Goal: Task Accomplishment & Management: Manage account settings

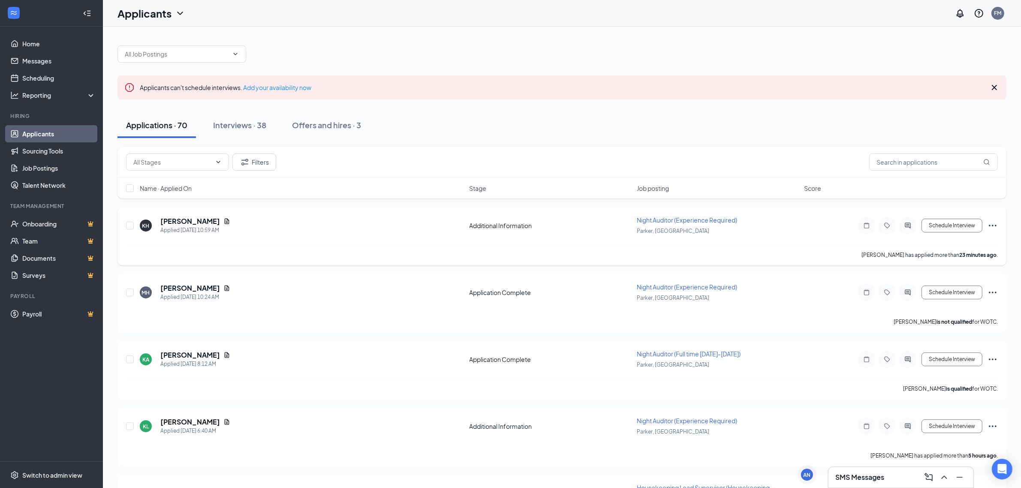
click at [905, 230] on div at bounding box center [907, 225] width 17 height 17
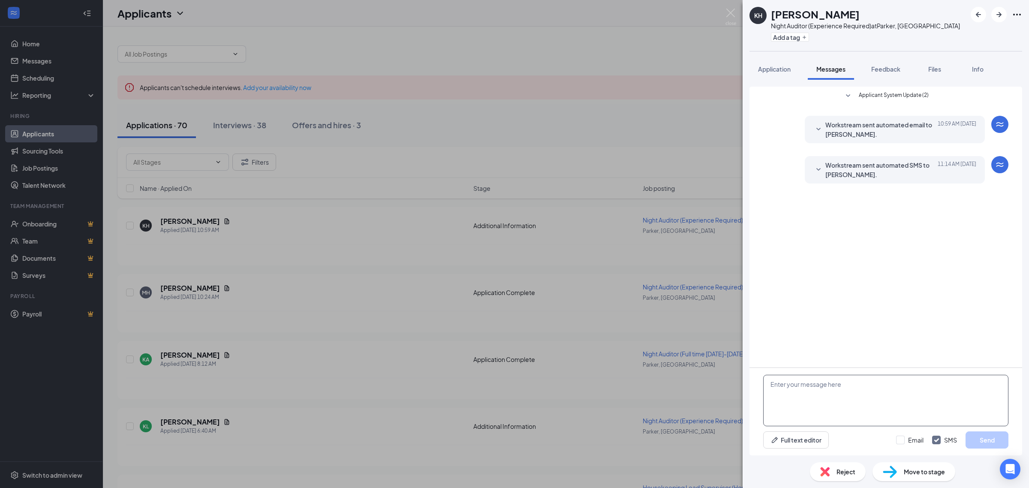
click at [820, 406] on textarea at bounding box center [885, 400] width 245 height 51
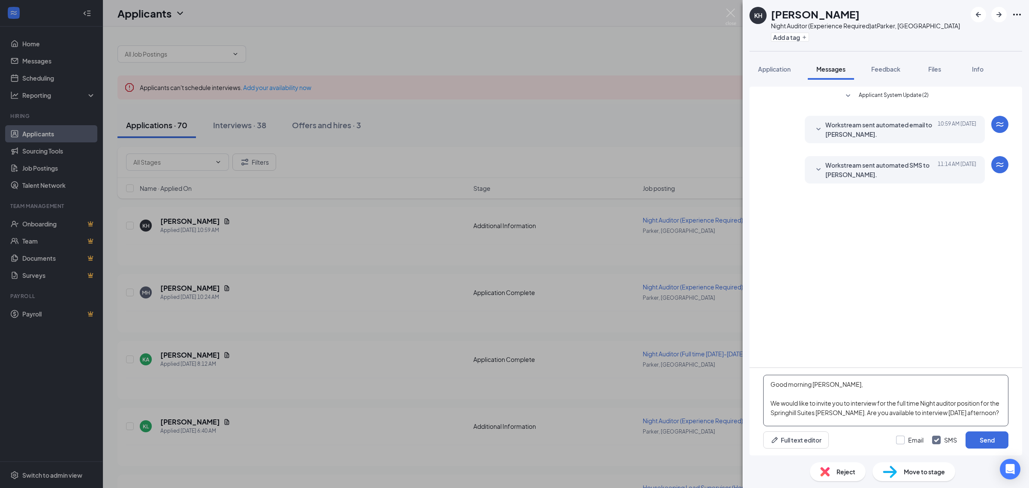
type textarea "Good morning [PERSON_NAME], We would like to invite you to interview for the fu…"
click at [901, 438] on input "Email" at bounding box center [909, 439] width 27 height 9
checkbox input "true"
click at [835, 419] on textarea "Good morning [PERSON_NAME], We would like to invite you to interview for the fu…" at bounding box center [885, 400] width 245 height 51
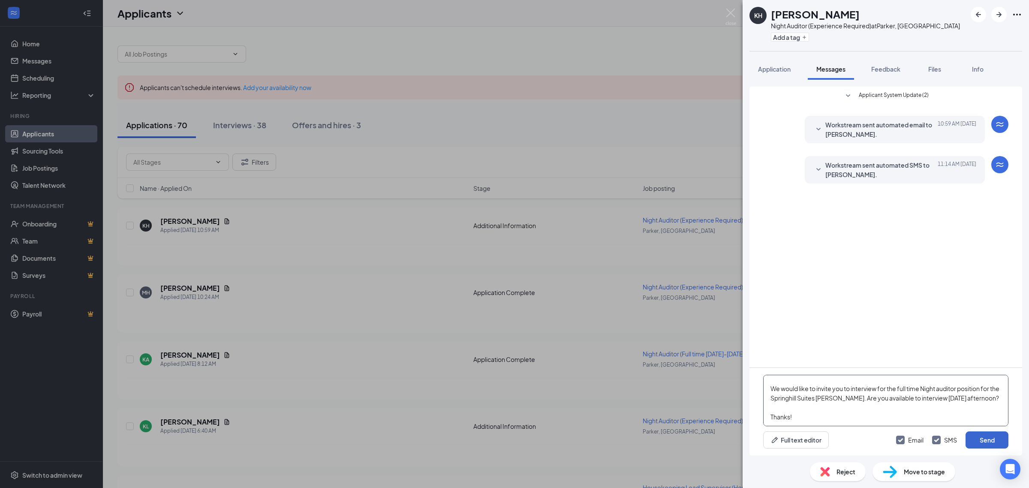
type textarea "Good morning [PERSON_NAME], We would like to invite you to interview for the fu…"
click at [973, 437] on button "Send" at bounding box center [986, 439] width 43 height 17
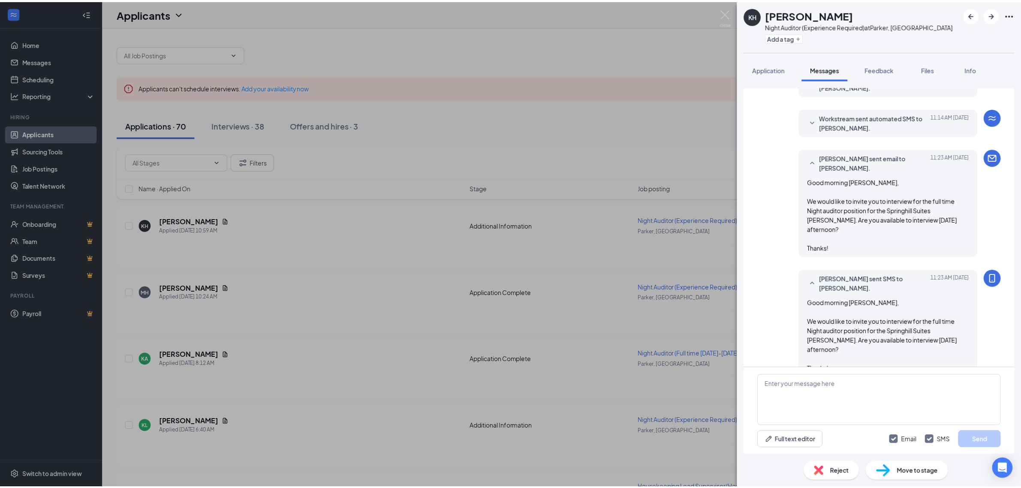
scroll to position [49, 0]
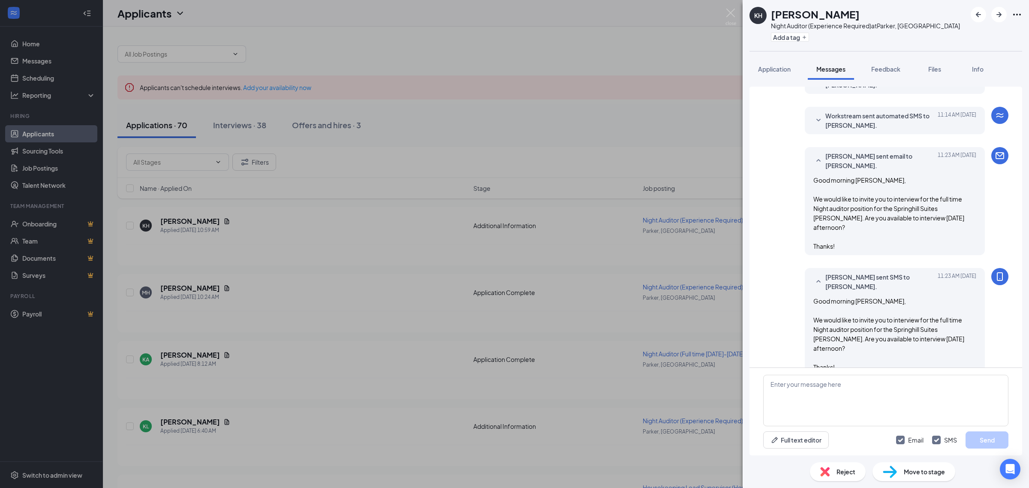
click at [732, 9] on img at bounding box center [730, 17] width 11 height 17
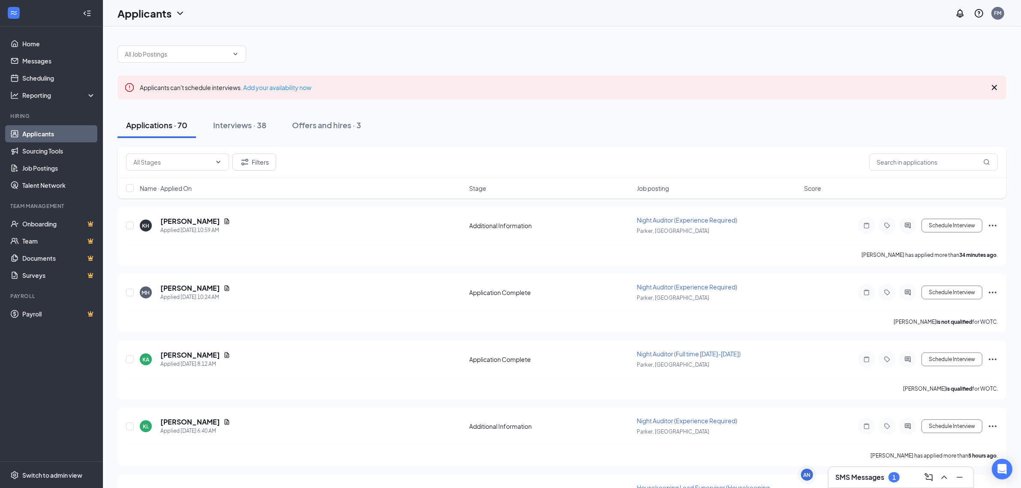
click at [643, 91] on div "Applicants can't schedule interviews. Add your availability now" at bounding box center [561, 87] width 889 height 24
drag, startPoint x: 643, startPoint y: 91, endPoint x: 864, endPoint y: 477, distance: 444.6
click at [864, 477] on h3 "SMS Messages" at bounding box center [859, 476] width 49 height 9
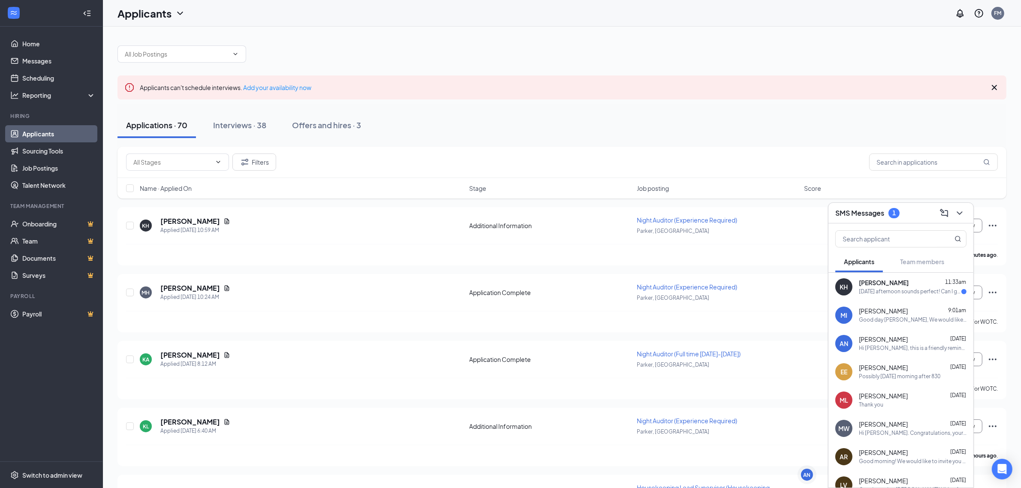
click at [894, 289] on div "[DATE] afternoon sounds perfect! Can I get an address for the location?" at bounding box center [910, 291] width 102 height 7
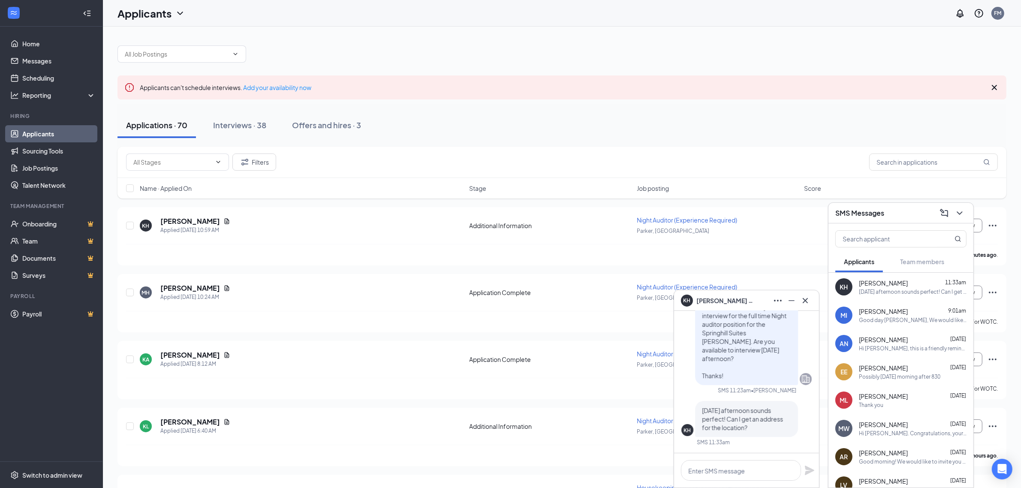
click at [664, 138] on div "Applications · 70 Interviews · 38 Offers and hires · 3" at bounding box center [561, 125] width 889 height 26
click at [244, 129] on div "Interviews · 38" at bounding box center [239, 125] width 53 height 11
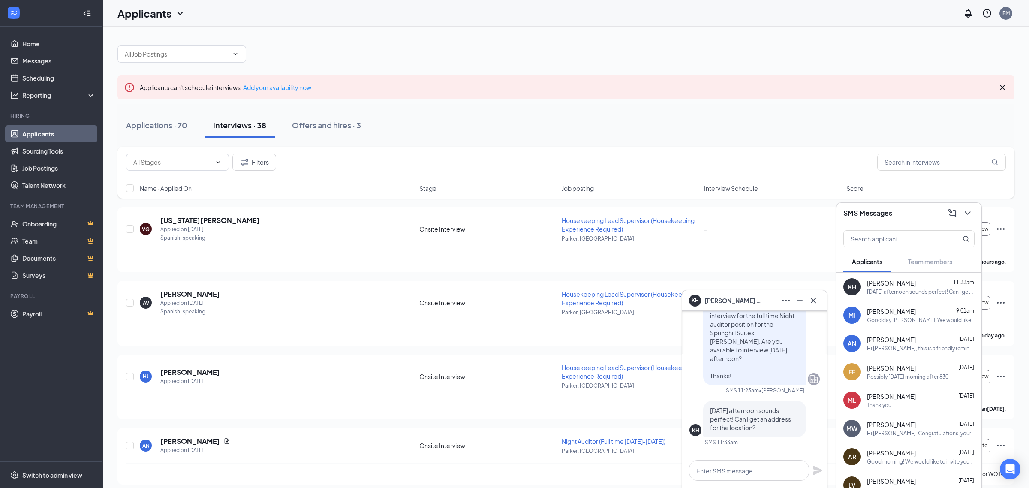
click at [814, 300] on div "KH [PERSON_NAME]" at bounding box center [754, 300] width 145 height 21
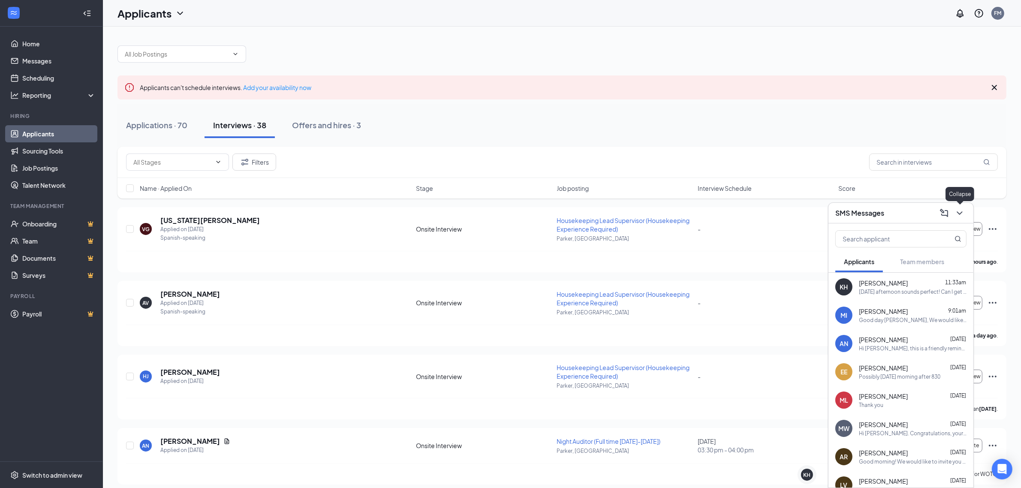
drag, startPoint x: 956, startPoint y: 216, endPoint x: 854, endPoint y: 325, distance: 149.8
click at [957, 215] on icon "ChevronDown" at bounding box center [959, 213] width 10 height 10
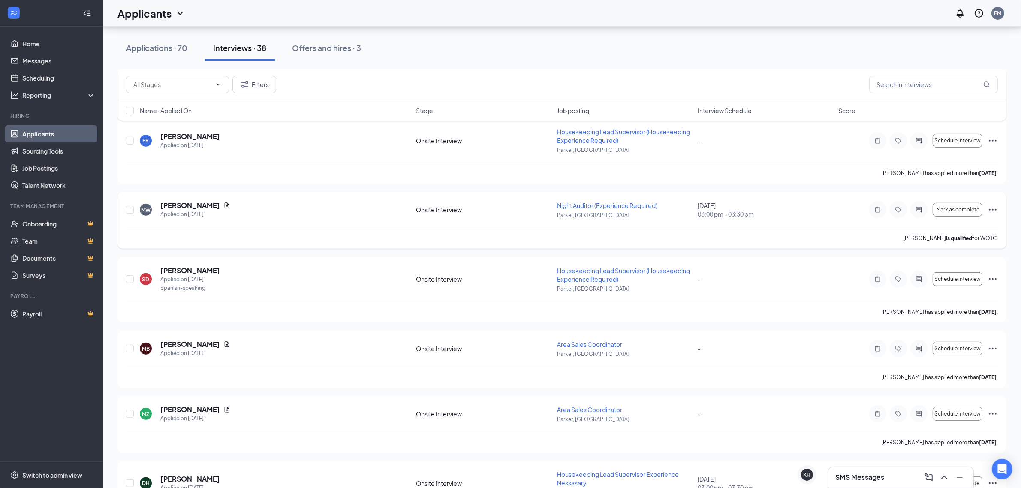
scroll to position [375, 0]
click at [858, 482] on div "SMS Messages" at bounding box center [900, 477] width 131 height 14
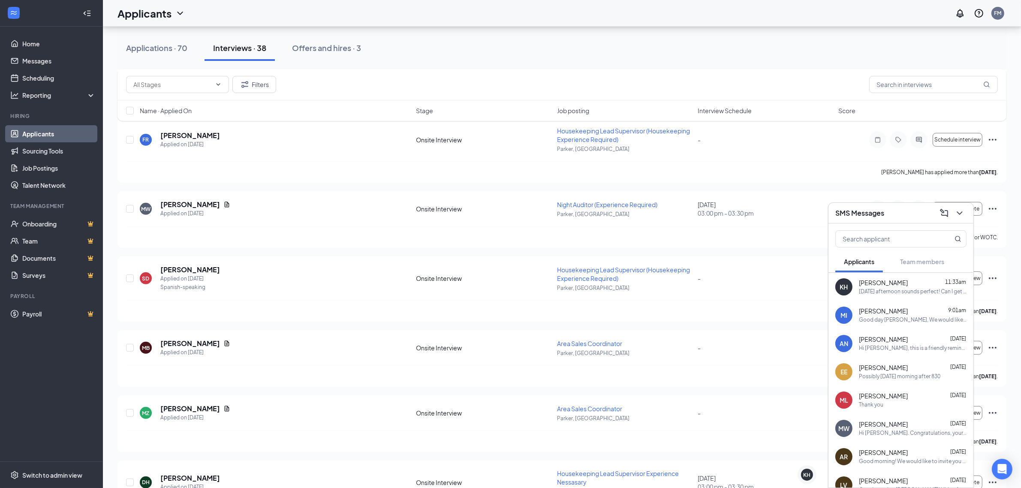
click at [888, 286] on div "[PERSON_NAME] 11:33am" at bounding box center [913, 283] width 108 height 9
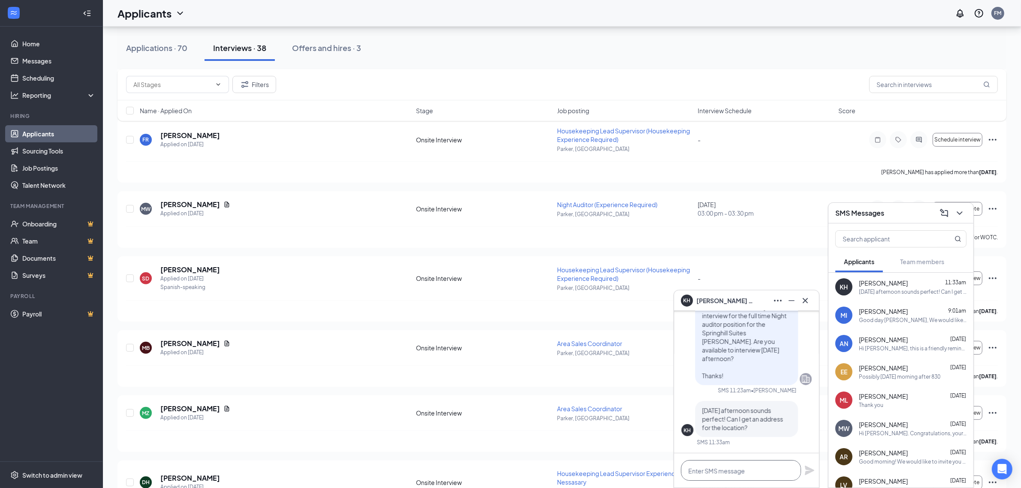
click at [763, 468] on textarea at bounding box center [741, 470] width 120 height 21
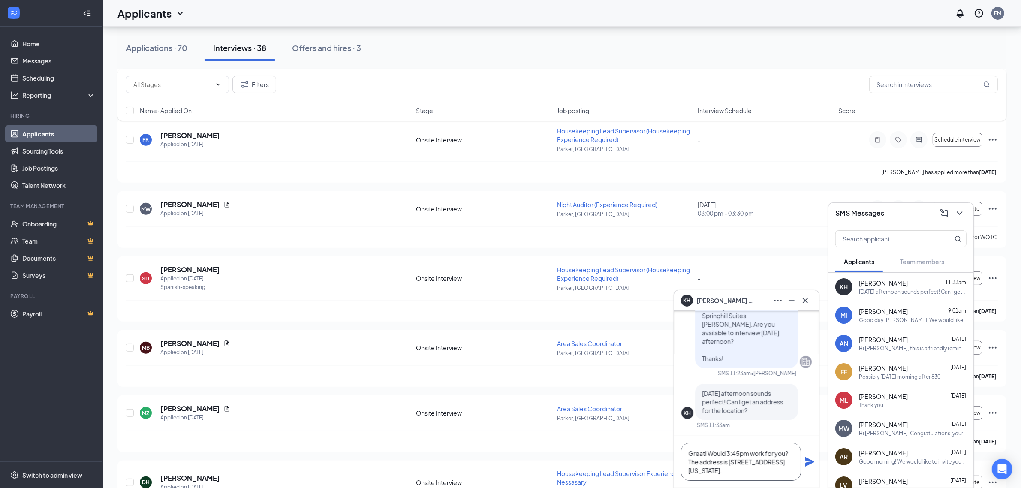
type textarea "Great! Would 3:45pm work for you? The address is [STREET_ADDRESS][US_STATE]."
click at [811, 464] on icon "Plane" at bounding box center [809, 461] width 10 height 10
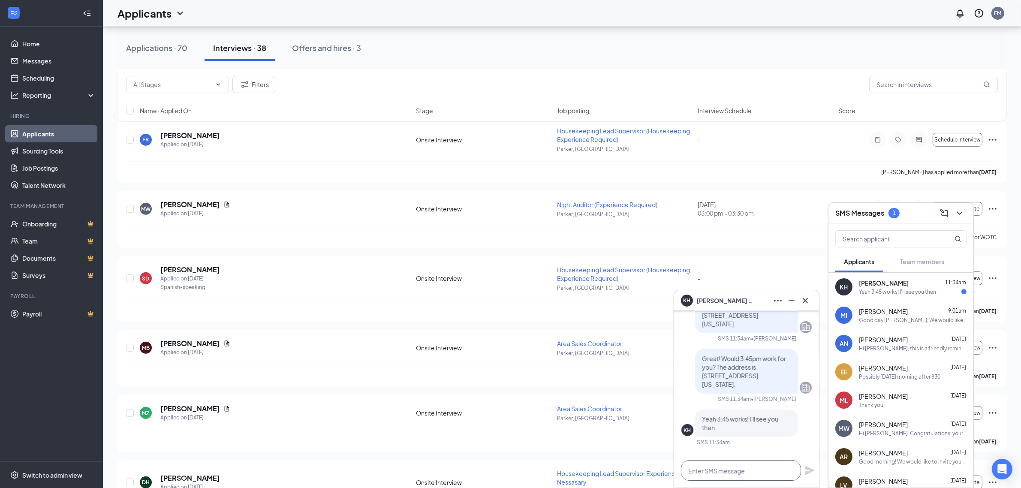
click at [753, 468] on textarea at bounding box center [741, 470] width 120 height 21
type textarea "Great see you then! Have a great day!"
click at [811, 472] on icon "Plane" at bounding box center [809, 470] width 10 height 10
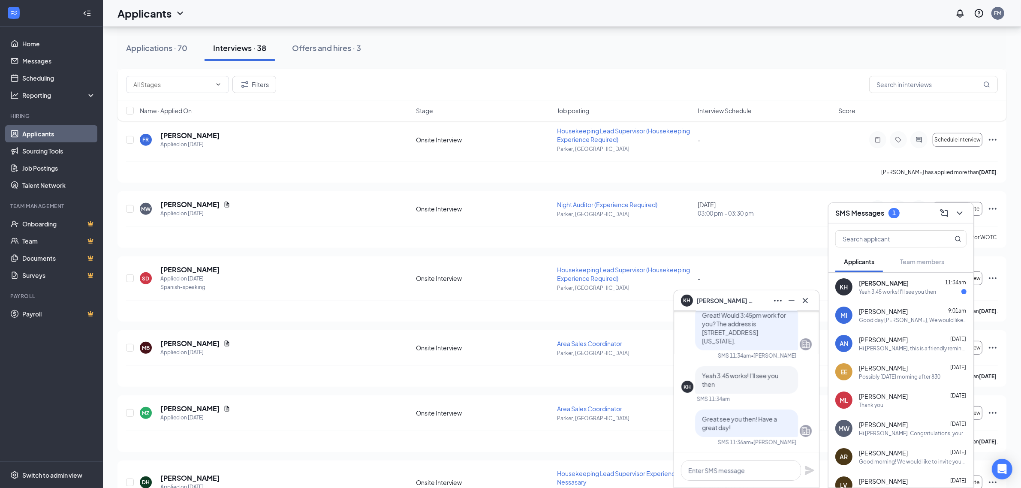
click at [913, 281] on div "[PERSON_NAME] 11:34am" at bounding box center [913, 283] width 108 height 9
click at [961, 210] on icon "ChevronDown" at bounding box center [959, 213] width 10 height 10
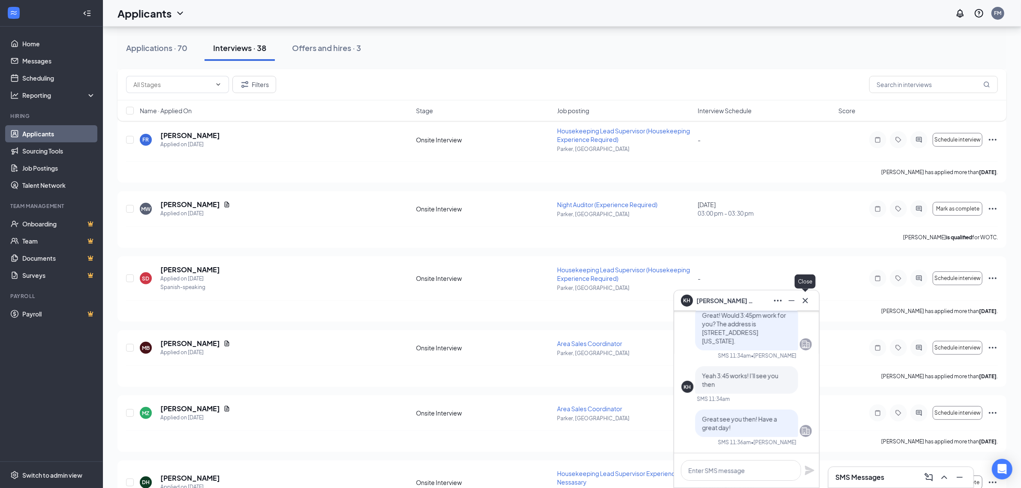
click at [806, 298] on icon "Cross" at bounding box center [805, 300] width 10 height 10
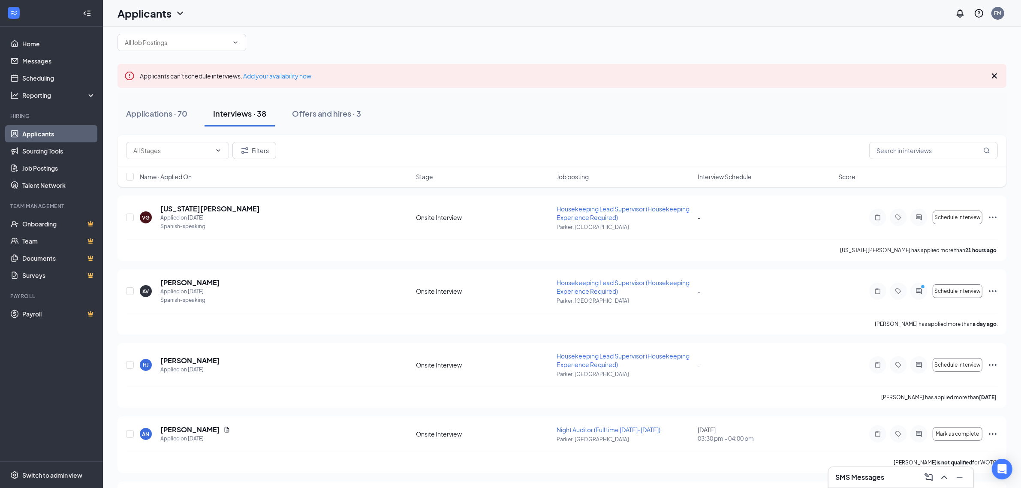
scroll to position [0, 0]
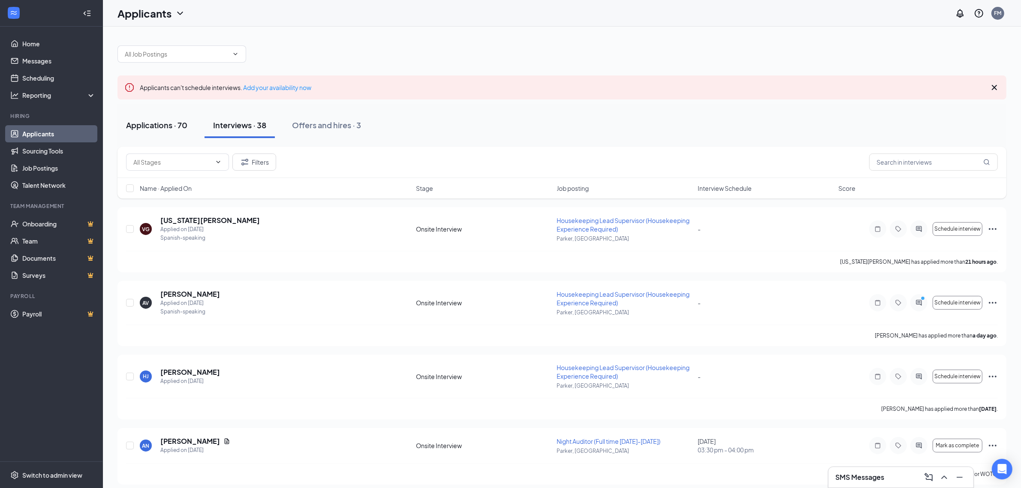
click at [176, 118] on button "Applications · 70" at bounding box center [156, 125] width 78 height 26
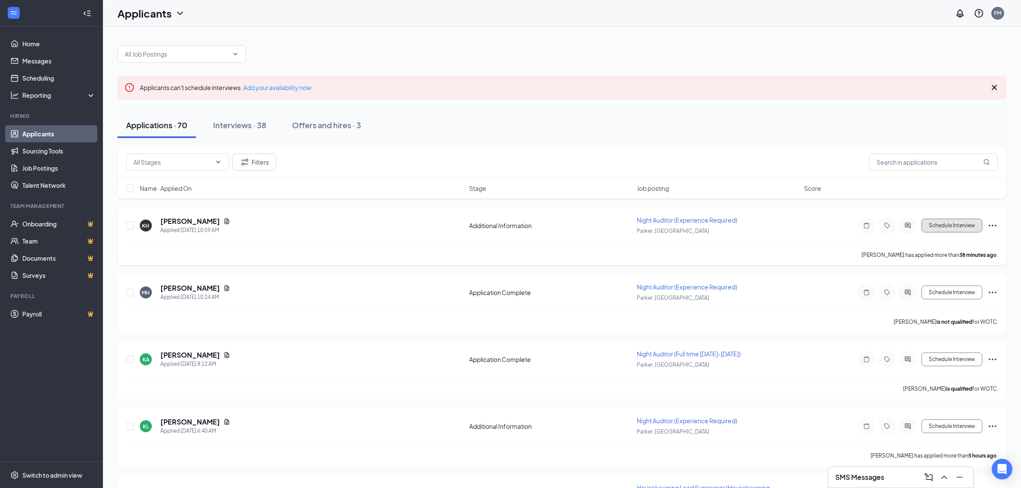
click at [959, 228] on button "Schedule Interview" at bounding box center [951, 226] width 61 height 14
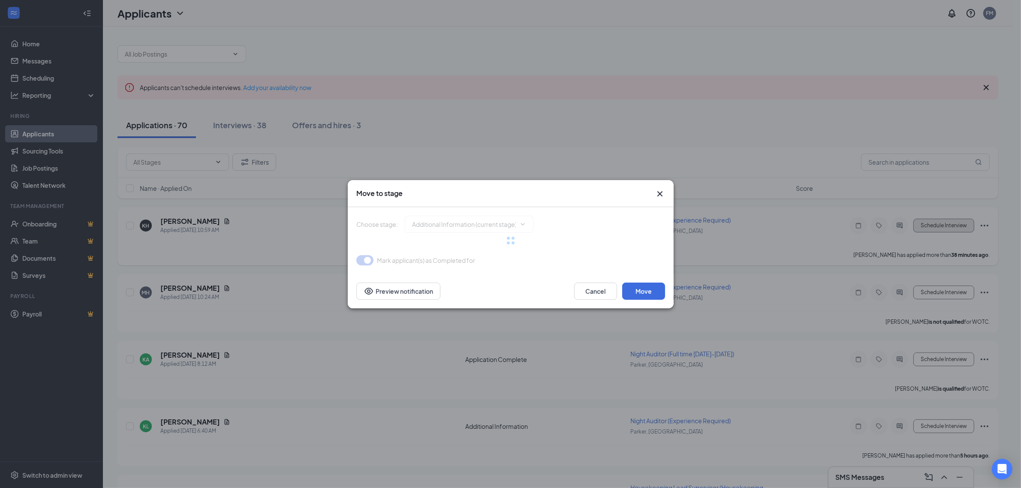
type input "Application Complete (next stage)"
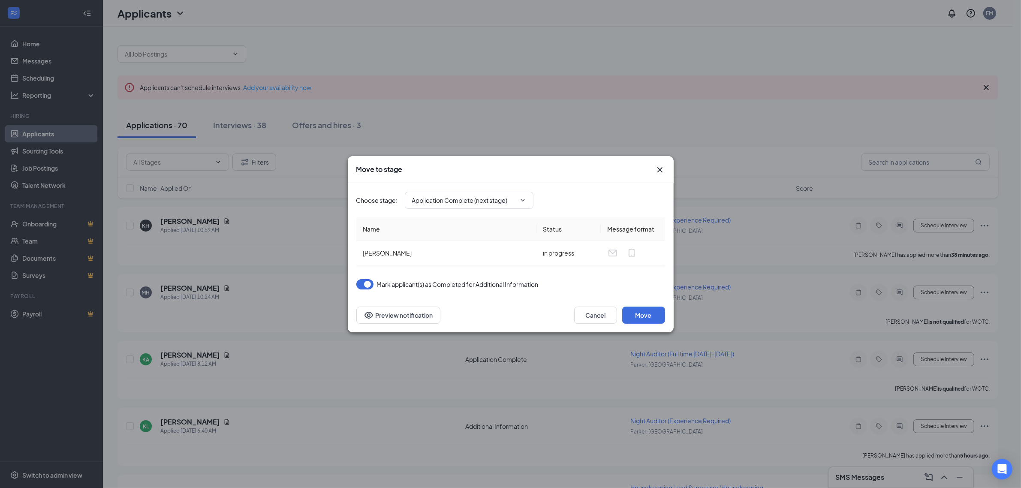
click at [664, 162] on div "Move to stage" at bounding box center [511, 169] width 326 height 27
click at [659, 170] on icon "Cross" at bounding box center [659, 169] width 5 height 5
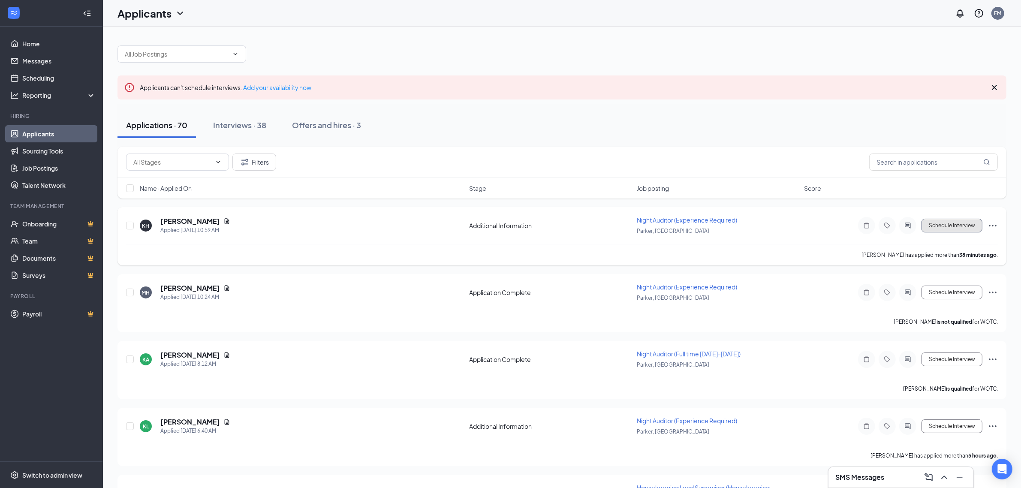
click at [958, 226] on button "Schedule Interview" at bounding box center [951, 226] width 61 height 14
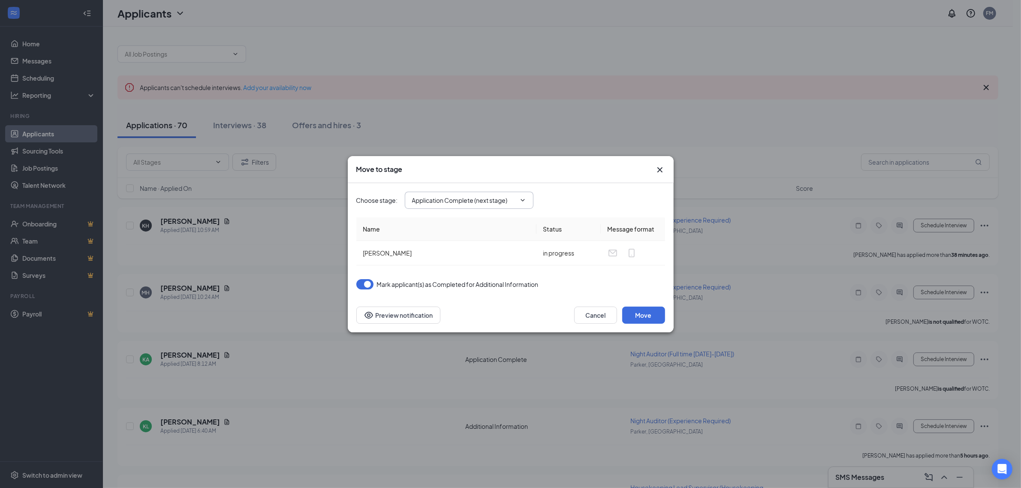
click at [479, 202] on input "Application Complete (next stage)" at bounding box center [464, 199] width 104 height 9
click at [459, 251] on div "Onsite Interview" at bounding box center [442, 251] width 46 height 9
type input "Onsite Interview"
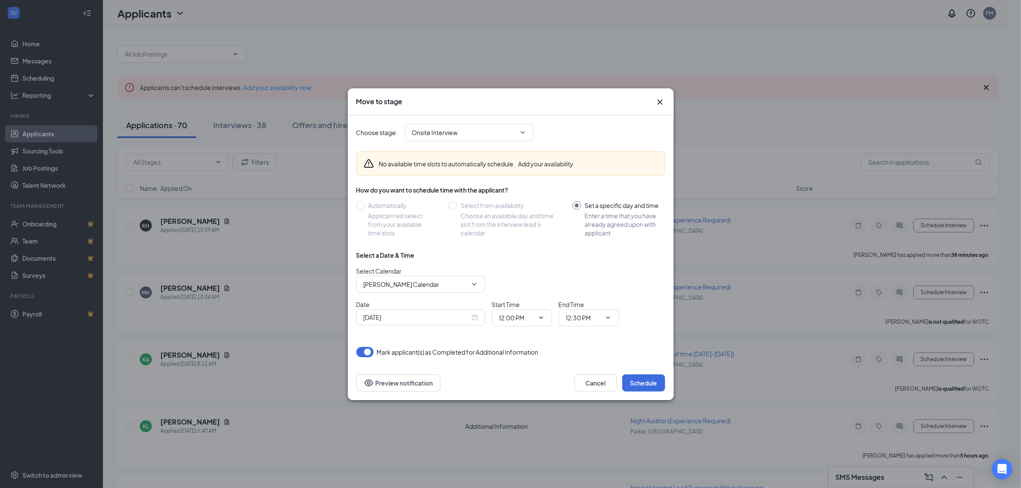
click at [477, 316] on div "[DATE]" at bounding box center [420, 317] width 129 height 16
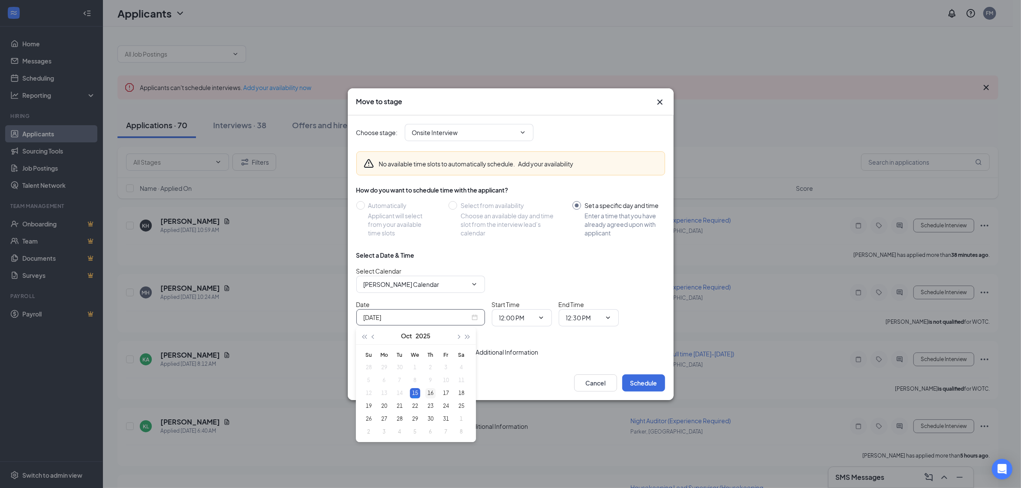
type input "[DATE]"
click at [429, 392] on div "16" at bounding box center [430, 393] width 10 height 10
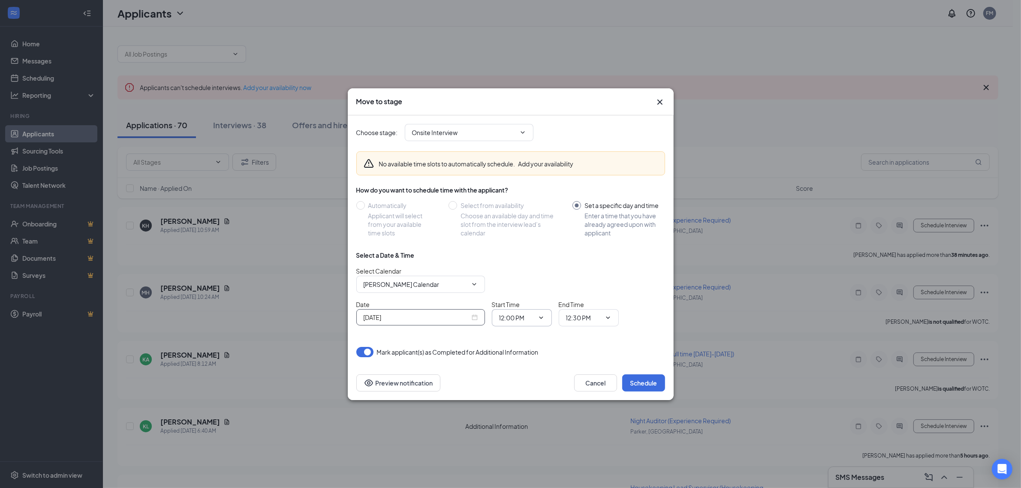
click at [523, 321] on input "12:00 PM" at bounding box center [516, 317] width 35 height 9
click at [524, 203] on div "03:45 PM" at bounding box center [518, 202] width 25 height 9
type input "03:45 PM"
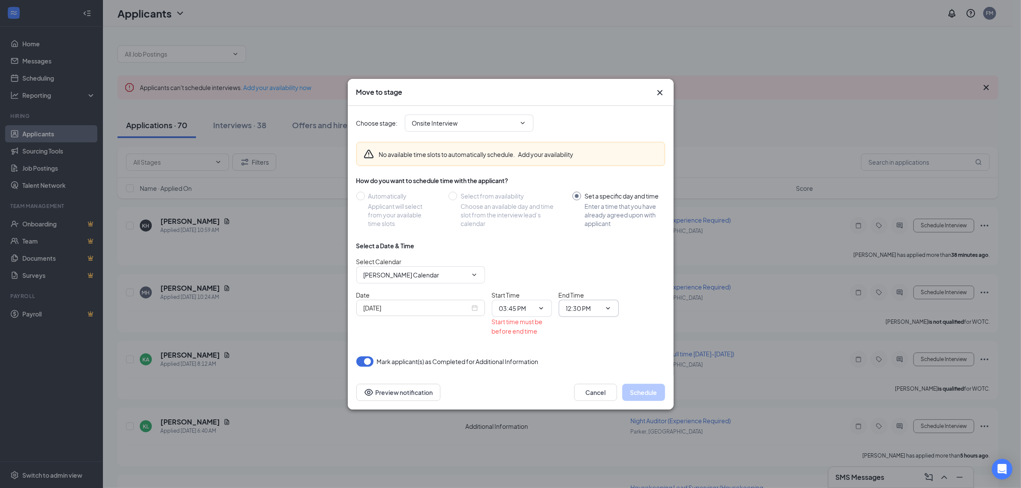
click at [582, 314] on span "12:30 PM" at bounding box center [588, 308] width 60 height 17
click at [606, 301] on span "12:30 PM" at bounding box center [588, 308] width 60 height 17
click at [609, 309] on icon "ChevronDown" at bounding box center [607, 308] width 7 height 7
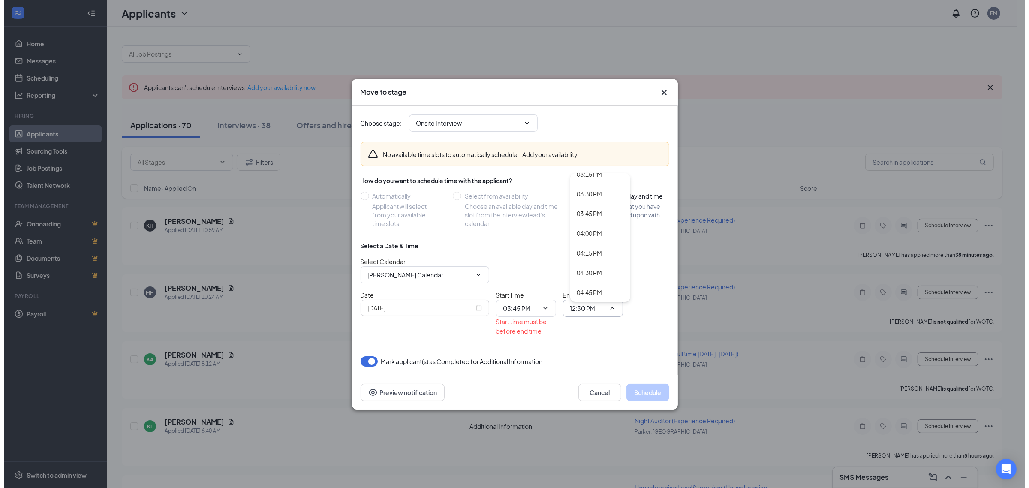
scroll to position [1179, 0]
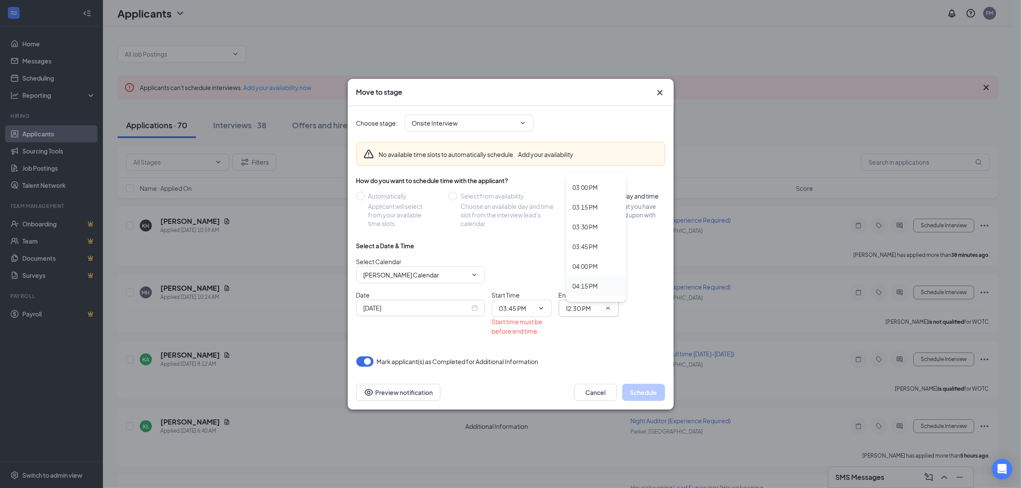
click at [587, 285] on div "04:15 PM" at bounding box center [585, 285] width 25 height 9
type input "04:15 PM"
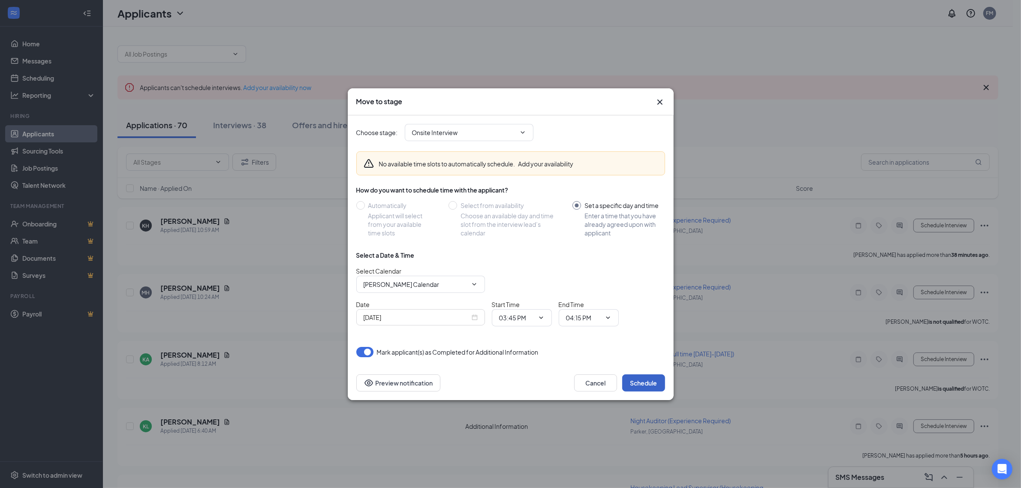
click at [643, 380] on button "Schedule" at bounding box center [643, 382] width 43 height 17
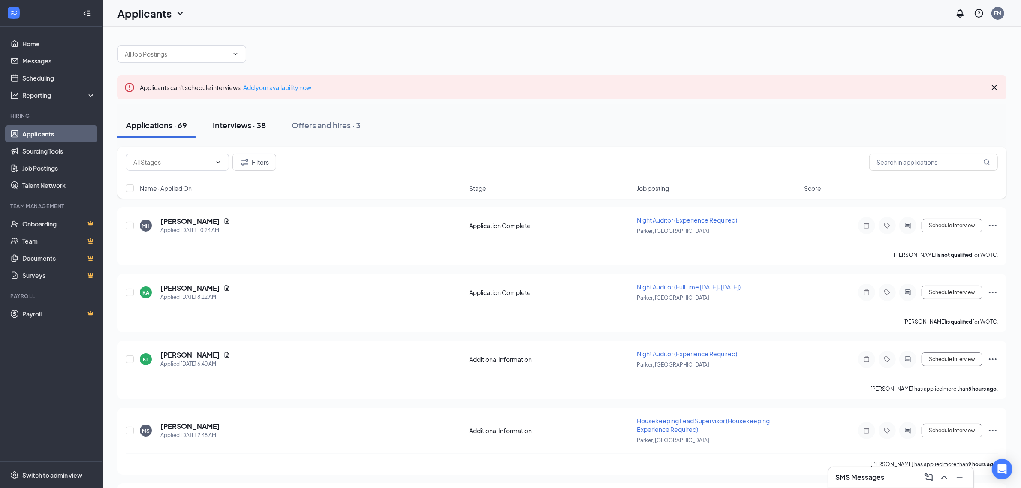
click at [244, 125] on div "Interviews · 38" at bounding box center [239, 125] width 53 height 11
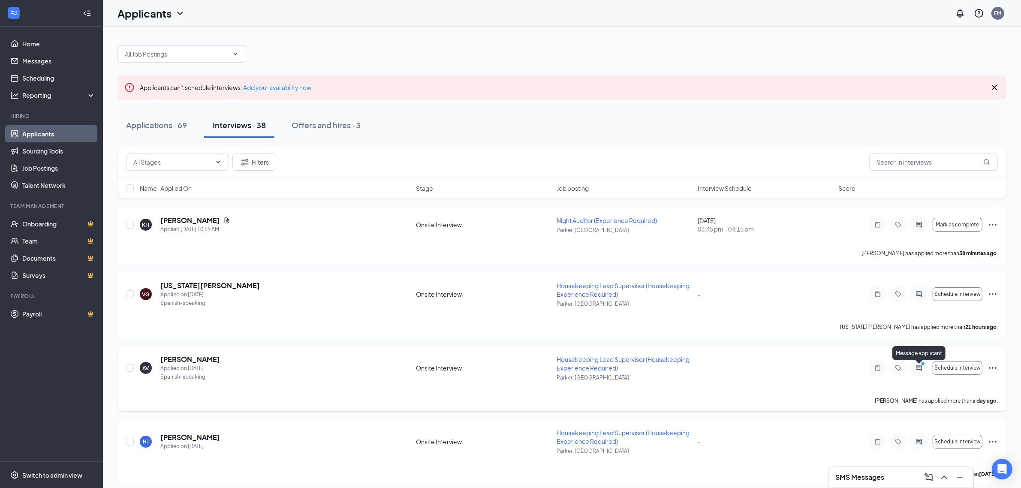
click at [917, 368] on icon "ActiveChat" at bounding box center [919, 368] width 6 height 6
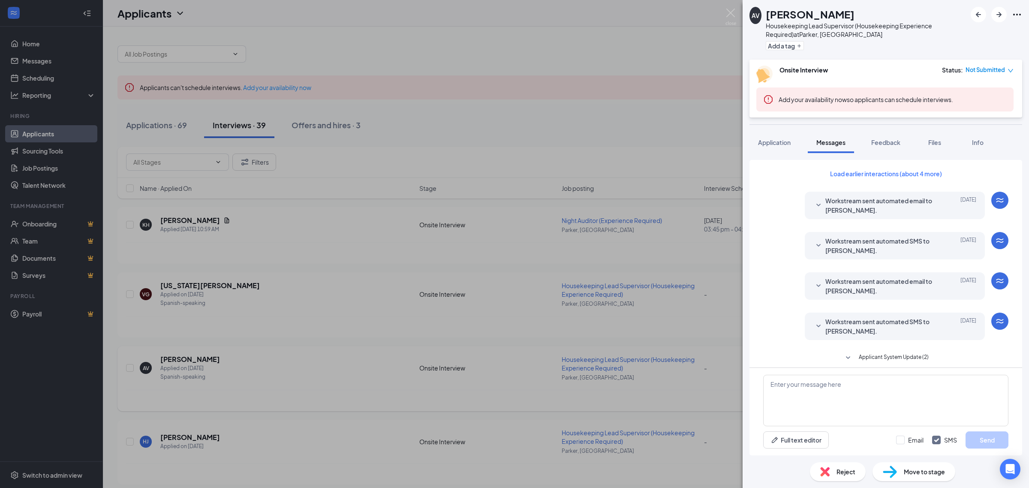
scroll to position [172, 0]
click at [770, 137] on button "Application" at bounding box center [774, 142] width 50 height 21
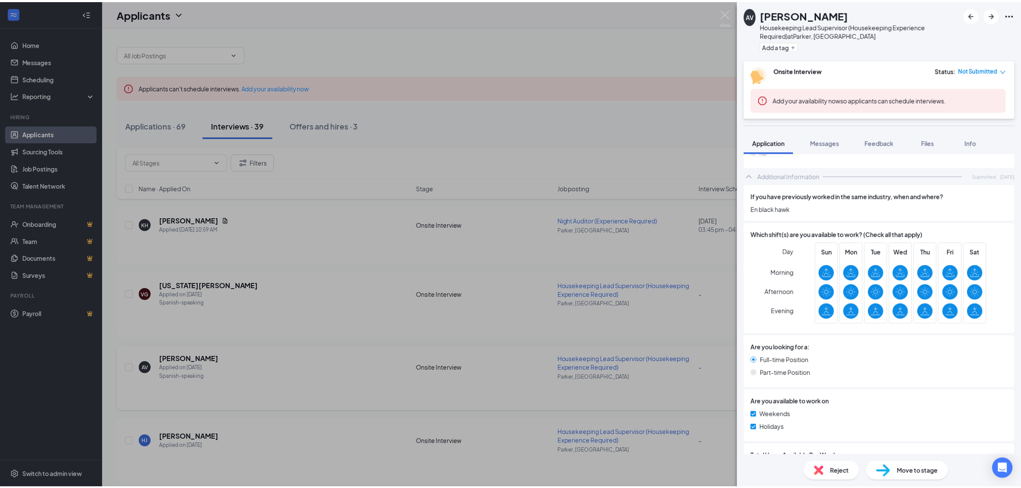
scroll to position [268, 0]
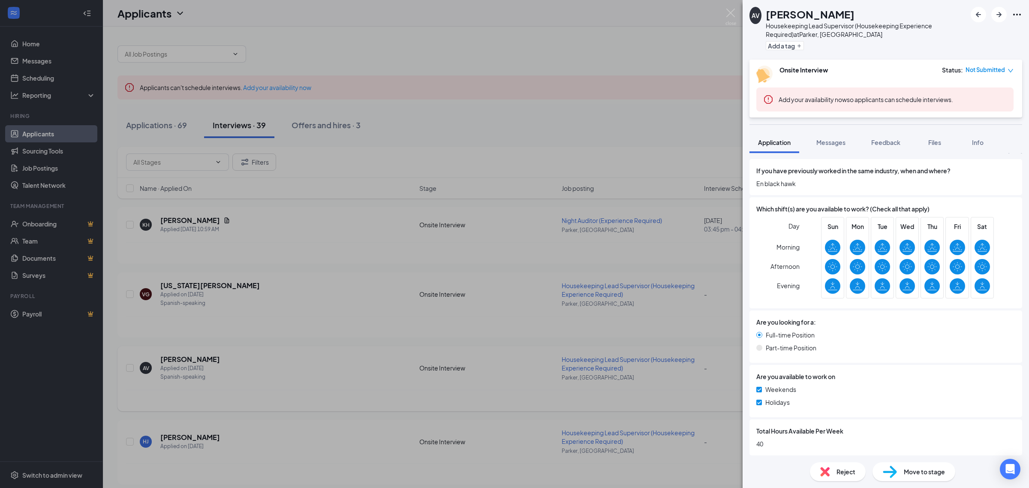
click at [574, 188] on div "AV [PERSON_NAME] Housekeeping Lead Supervisor (Housekeeping Experience Required…" at bounding box center [514, 244] width 1029 height 488
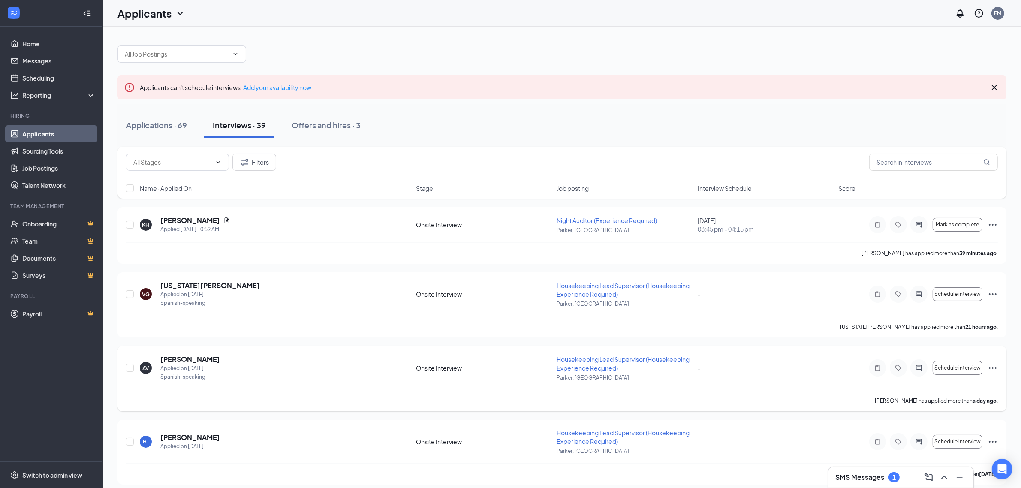
click at [839, 470] on div "SMS Messages 1" at bounding box center [900, 477] width 131 height 14
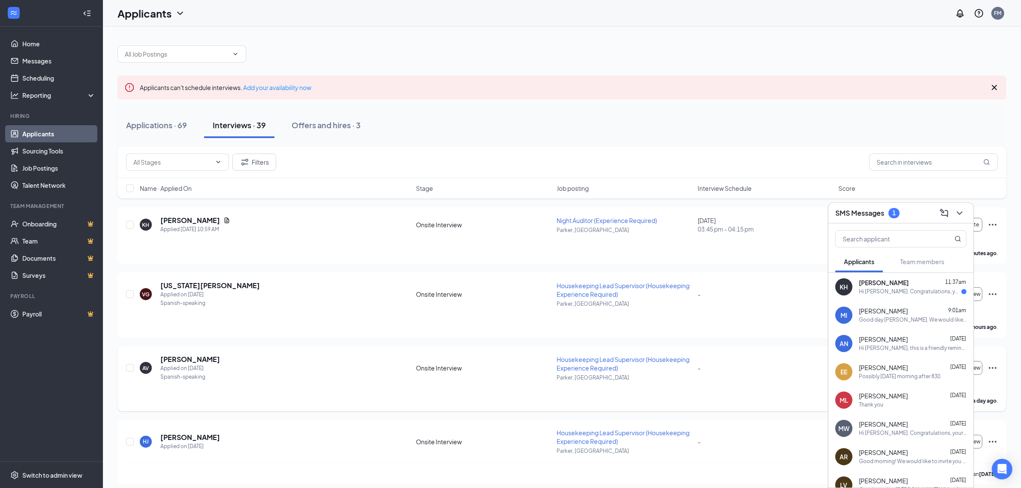
click at [874, 297] on div "KH [PERSON_NAME] 11:37am Hi [PERSON_NAME]. Congratulations, your meeting with S…" at bounding box center [900, 287] width 145 height 28
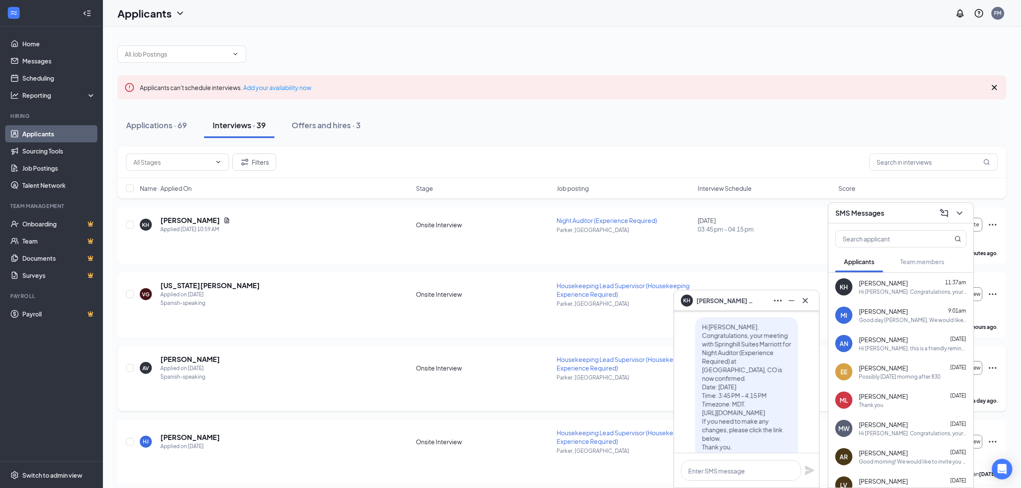
scroll to position [-54, 0]
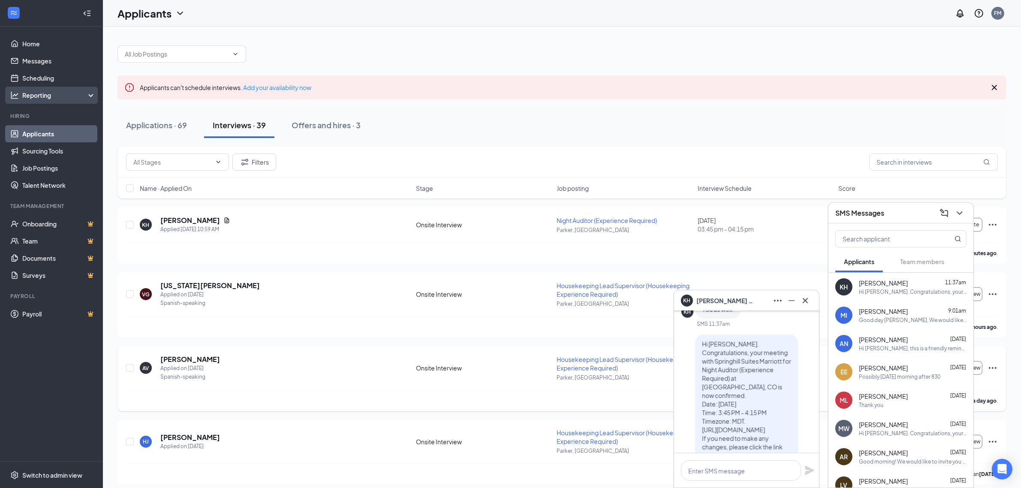
drag, startPoint x: 444, startPoint y: 15, endPoint x: 2, endPoint y: 96, distance: 449.2
click at [444, 15] on div "Applicants FM" at bounding box center [562, 13] width 918 height 27
